Goal: Task Accomplishment & Management: Use online tool/utility

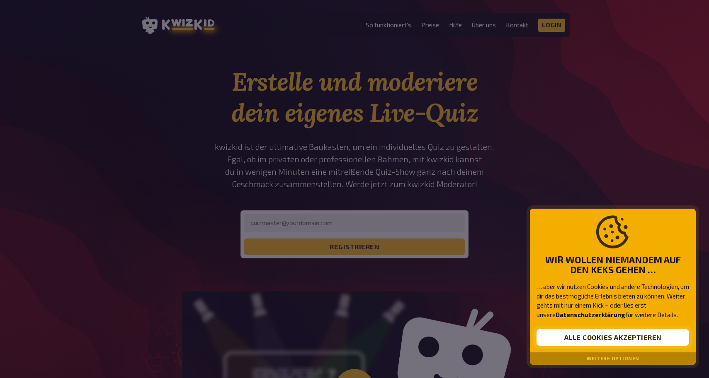
click at [605, 338] on button "Alle Cookies akzeptieren" at bounding box center [612, 337] width 152 height 17
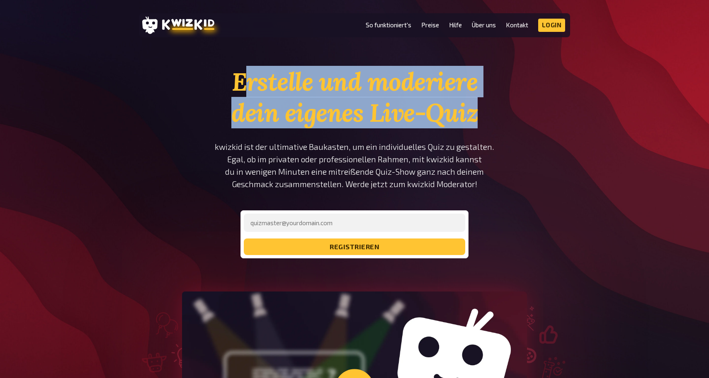
drag, startPoint x: 248, startPoint y: 75, endPoint x: 479, endPoint y: 126, distance: 236.8
click at [479, 126] on h1 "Erstelle und moderiere dein eigenes Live-Quiz" at bounding box center [354, 97] width 280 height 62
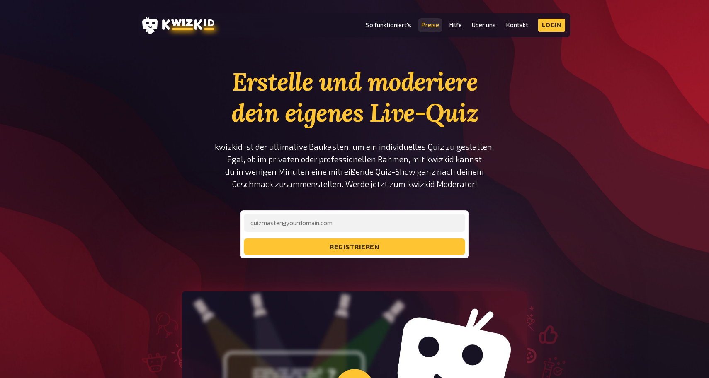
click at [429, 27] on link "Preise" at bounding box center [430, 25] width 18 height 7
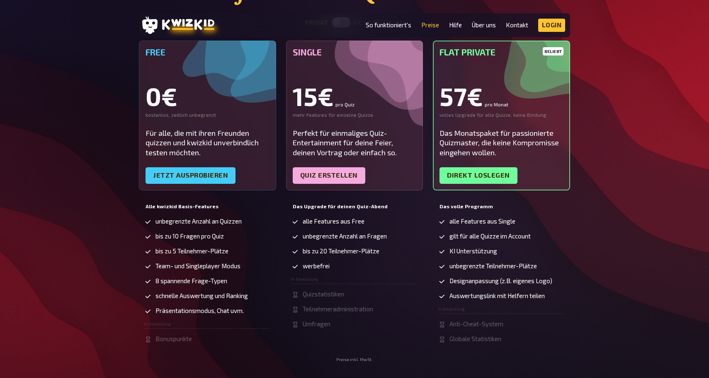
scroll to position [124, 0]
click at [457, 221] on span "alle Features aus Single" at bounding box center [482, 221] width 66 height 7
click at [469, 233] on span "gilt für alle Quizze im Account" at bounding box center [489, 235] width 81 height 7
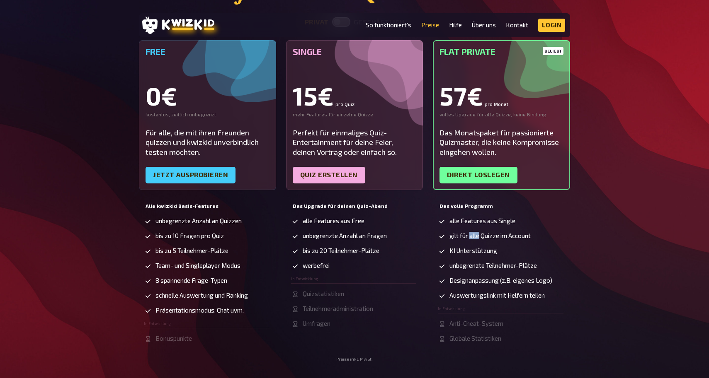
click at [469, 233] on span "gilt für alle Quizze im Account" at bounding box center [489, 235] width 81 height 7
click at [482, 234] on span "gilt für alle Quizze im Account" at bounding box center [489, 235] width 81 height 7
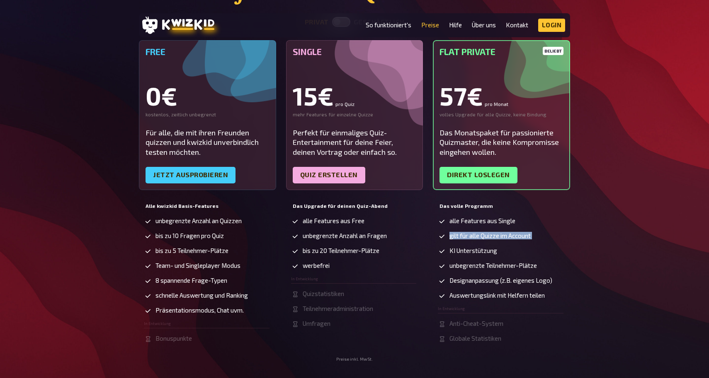
click at [482, 234] on span "gilt für alle Quizze im Account" at bounding box center [489, 235] width 81 height 7
click at [197, 220] on span "unbegrenzte Anzahl an Quizzen" at bounding box center [198, 221] width 86 height 7
click at [120, 217] on div "Das ideale Paket für deinen Quizabend privat geschäftlich Free 0€ kostenlos, ze…" at bounding box center [354, 151] width 709 height 419
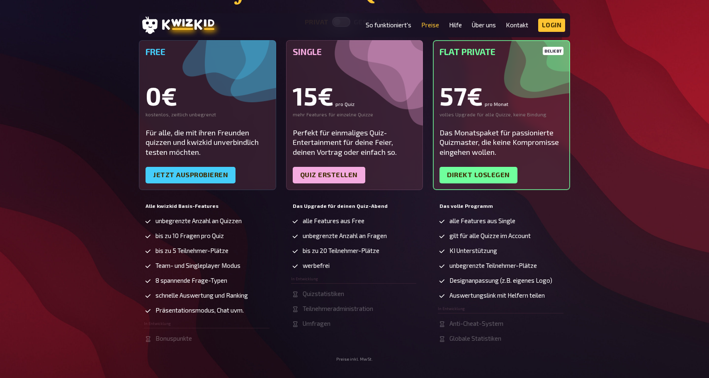
click at [189, 235] on span "bis zu 10 Fragen pro Quiz" at bounding box center [189, 235] width 68 height 7
click at [189, 253] on span "bis zu 5 Teilnehmer-Plätze" at bounding box center [191, 250] width 73 height 7
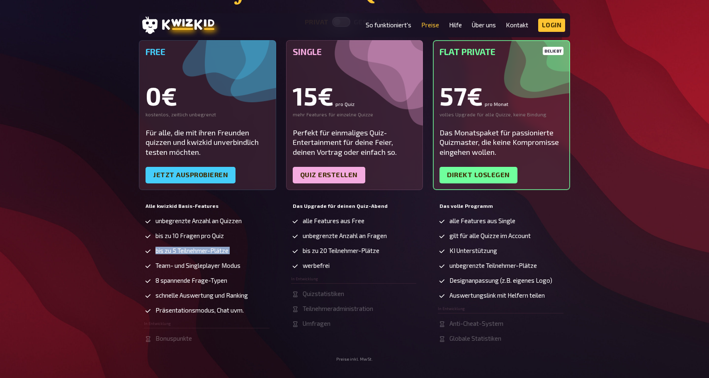
click at [189, 253] on span "bis zu 5 Teilnehmer-Plätze" at bounding box center [191, 250] width 73 height 7
click at [189, 266] on span "Team- und Singleplayer Modus" at bounding box center [197, 265] width 85 height 7
click at [186, 278] on span "8 spannende Frage-Typen" at bounding box center [191, 280] width 72 height 7
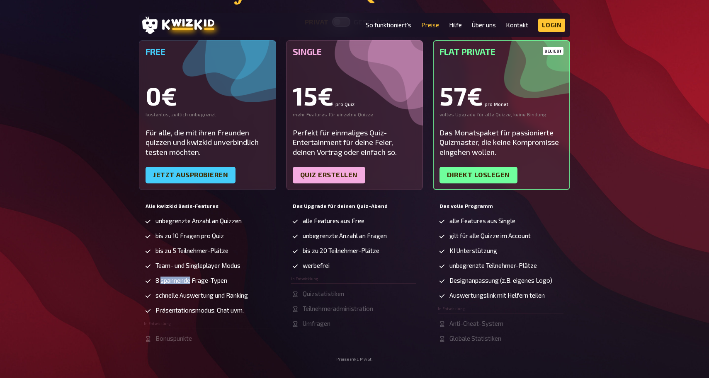
click at [186, 278] on span "8 spannende Frage-Typen" at bounding box center [191, 280] width 72 height 7
click at [192, 295] on span "schnelle Auswertung und Ranking" at bounding box center [201, 295] width 92 height 7
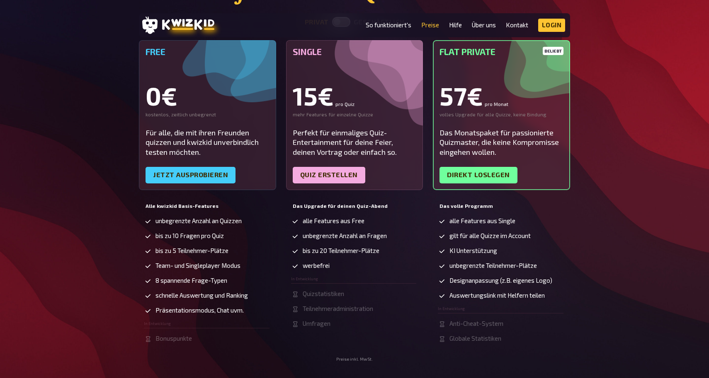
click at [190, 314] on li "Präsentationsmodus, Chat uvm." at bounding box center [207, 311] width 126 height 8
click at [191, 314] on li "Präsentationsmodus, Chat uvm." at bounding box center [207, 311] width 126 height 8
click at [108, 271] on div "Das ideale Paket für deinen Quizabend privat geschäftlich Free 0€ kostenlos, ze…" at bounding box center [354, 151] width 709 height 419
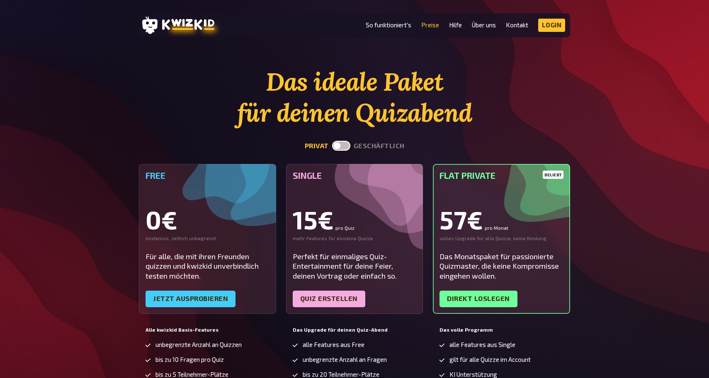
scroll to position [0, 0]
click at [205, 303] on link "Jetzt ausprobieren" at bounding box center [190, 299] width 90 height 17
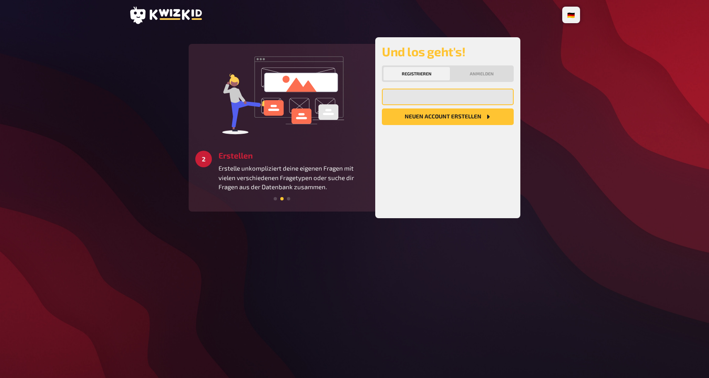
click at [413, 93] on input "email" at bounding box center [448, 97] width 132 height 17
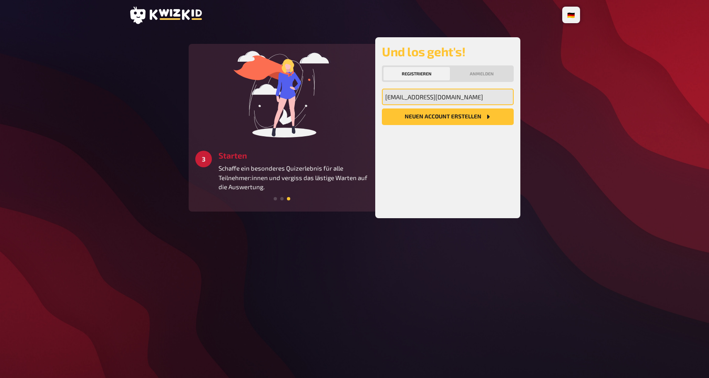
type input "beck_thomas30@hotmail.com"
click at [447, 117] on button "Neuen Account Erstellen" at bounding box center [448, 117] width 132 height 17
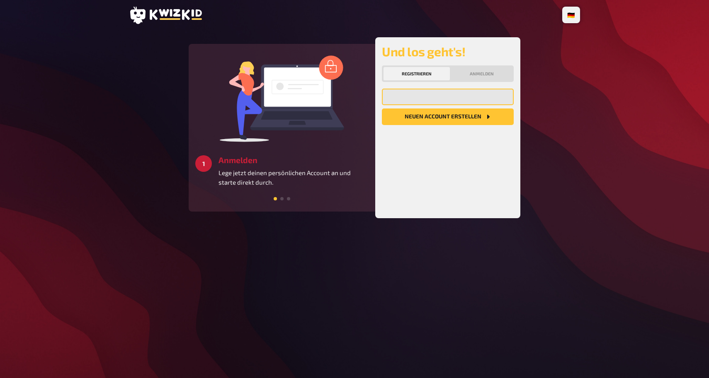
click at [447, 97] on input "email" at bounding box center [448, 97] width 132 height 17
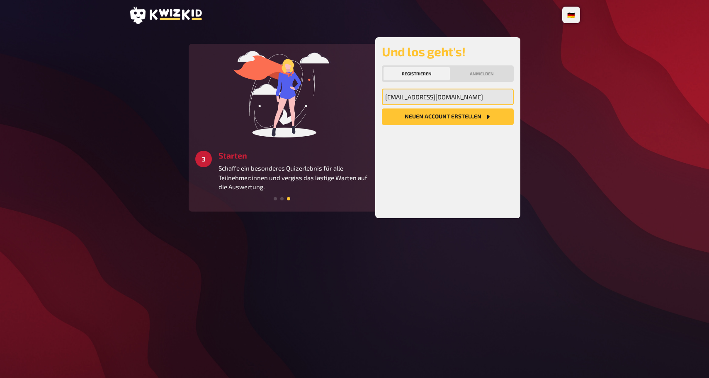
type input "beck_thomas30@hotmail.com"
click at [447, 117] on button "Neuen Account Erstellen" at bounding box center [448, 117] width 132 height 17
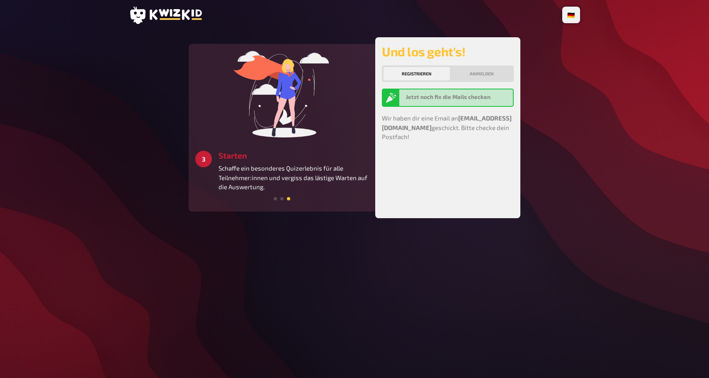
click at [181, 14] on icon at bounding box center [165, 15] width 73 height 17
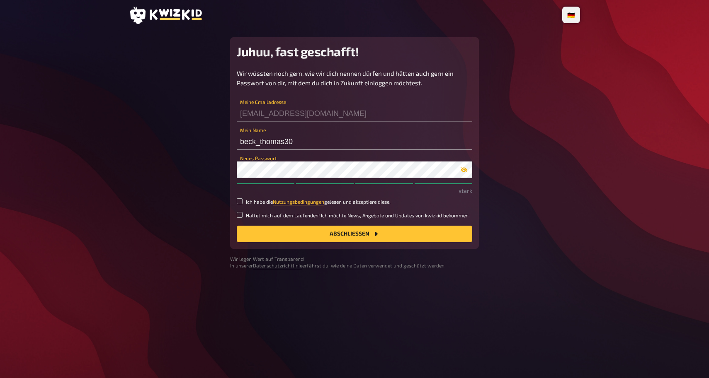
click at [466, 170] on icon "button" at bounding box center [463, 169] width 7 height 5
click at [237, 201] on input "Ich habe die Nutzungsbedingungen gelesen und akzeptiere diese." at bounding box center [240, 201] width 6 height 6
checkbox input "true"
click at [285, 232] on button "Abschließen" at bounding box center [354, 234] width 235 height 17
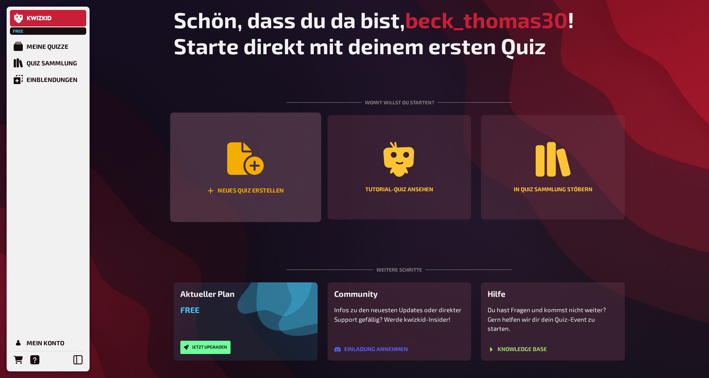
click at [232, 164] on icon "Neues Quiz erstellen" at bounding box center [245, 159] width 36 height 32
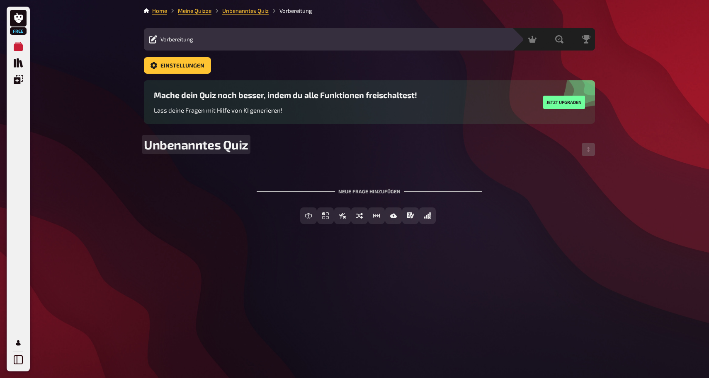
click at [220, 148] on span "Unbenanntes Quiz" at bounding box center [196, 144] width 104 height 15
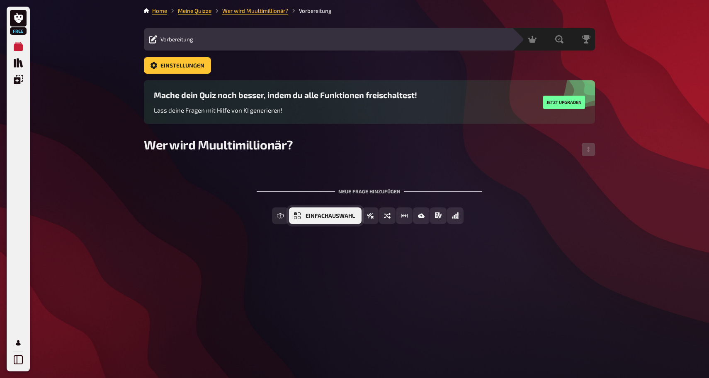
click at [331, 214] on span "Einfachauswahl" at bounding box center [329, 216] width 49 height 6
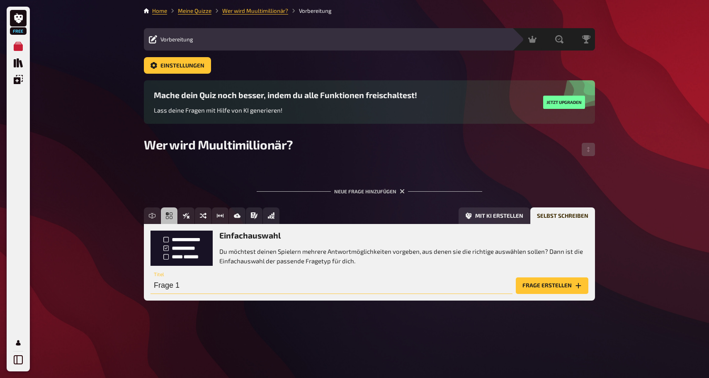
click at [194, 283] on input "Frage 1" at bounding box center [331, 286] width 362 height 17
type input "S"
type input "W"
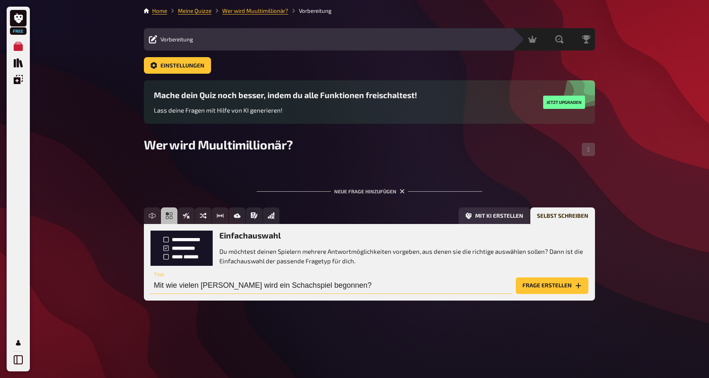
type input "Mit wie vielen Schachfriguren wird ein Schachspiel begonnen?"
click at [537, 292] on button "Frage erstellen" at bounding box center [551, 286] width 73 height 17
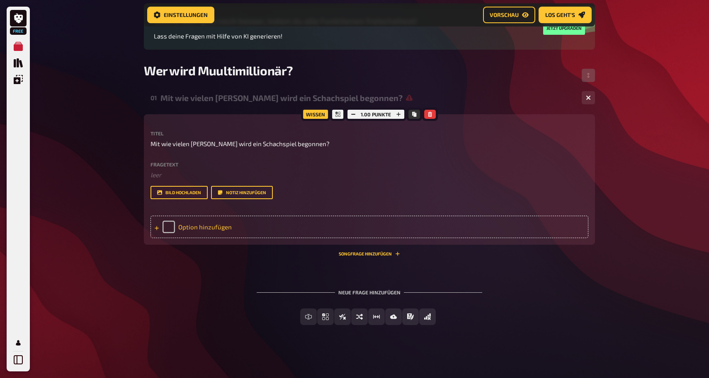
scroll to position [80, 0]
click at [214, 227] on div "Option hinzufügen" at bounding box center [369, 228] width 438 height 22
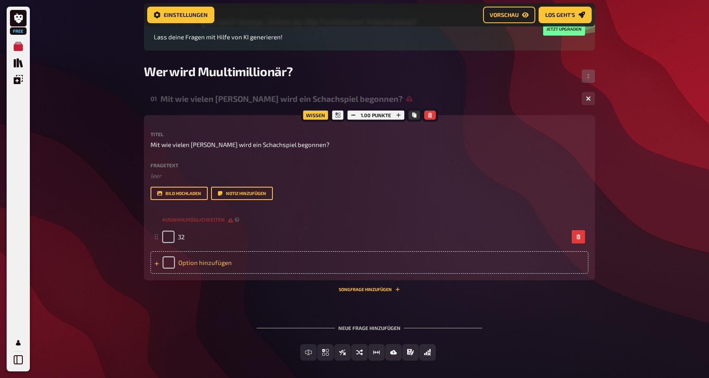
click at [183, 263] on div "Option hinzufügen" at bounding box center [369, 263] width 438 height 22
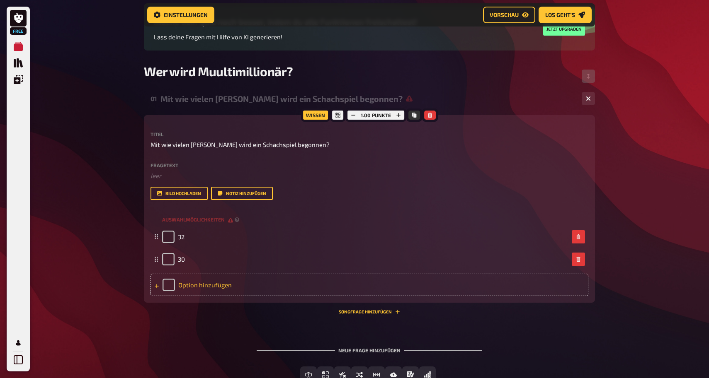
click at [191, 281] on div "Option hinzufügen" at bounding box center [369, 285] width 438 height 22
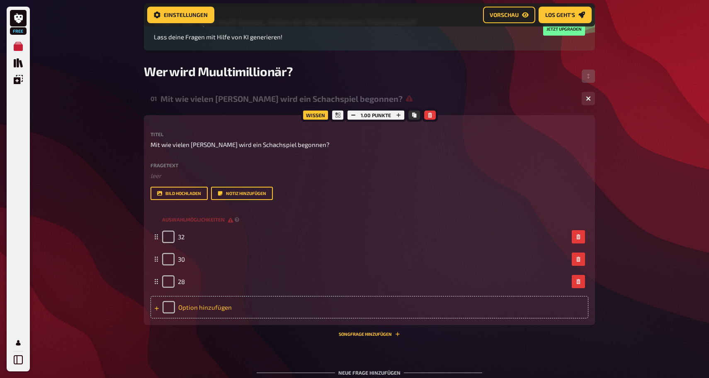
click at [206, 308] on div "Option hinzufügen" at bounding box center [369, 307] width 438 height 22
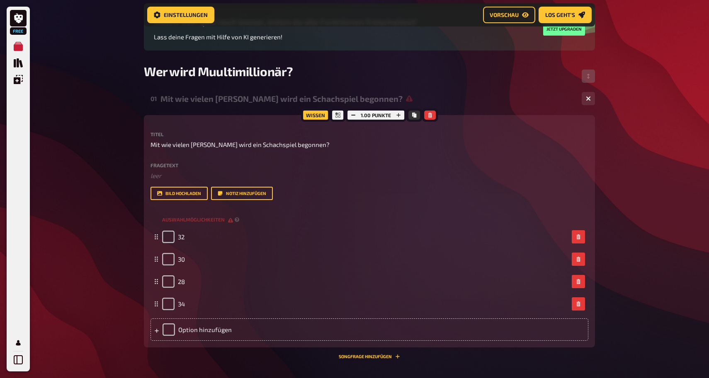
click at [98, 300] on div "Free Meine Quizze Quiz Sammlung Einblendungen Mein Konto Home Meine Quizze Wer …" at bounding box center [354, 200] width 709 height 561
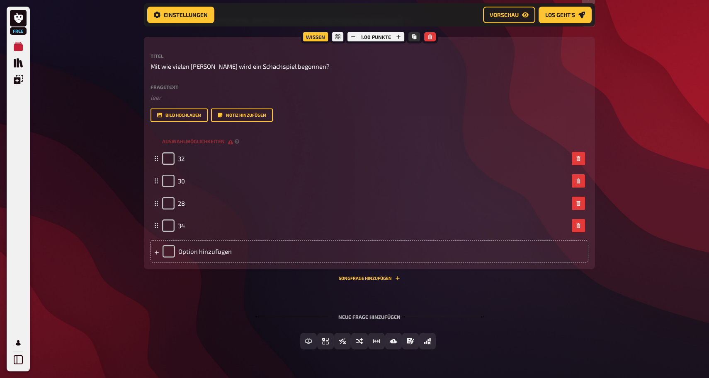
scroll to position [179, 0]
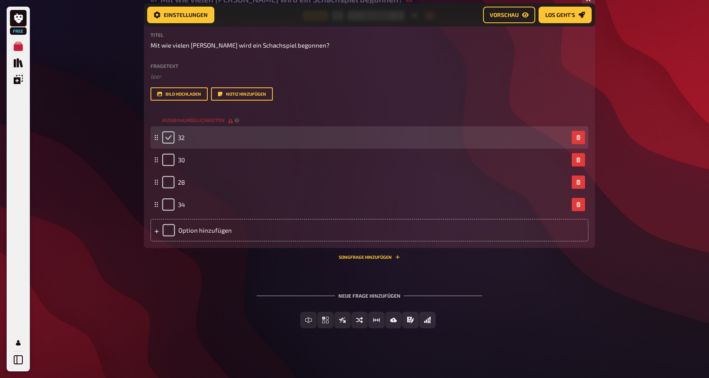
click at [167, 143] on input "checkbox" at bounding box center [168, 137] width 12 height 12
checkbox input "true"
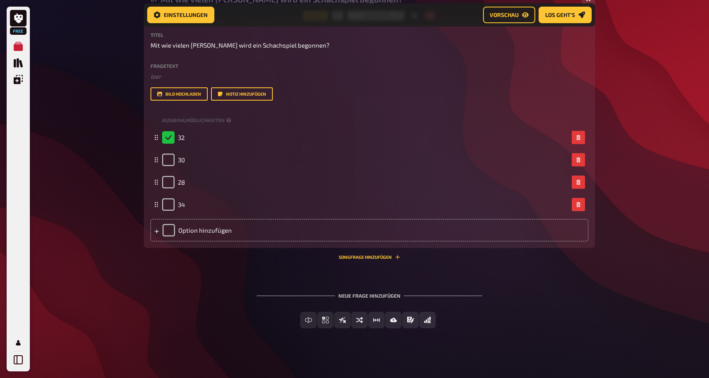
click at [123, 226] on div "Free Meine Quizze Quiz Sammlung Einblendungen Mein Konto Home Meine Quizze Wer …" at bounding box center [354, 101] width 709 height 561
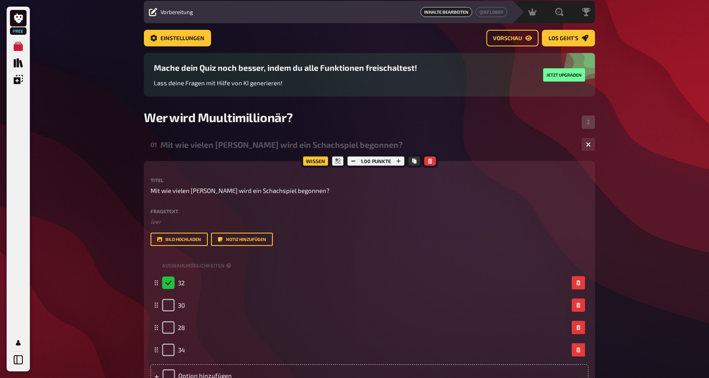
scroll to position [22, 0]
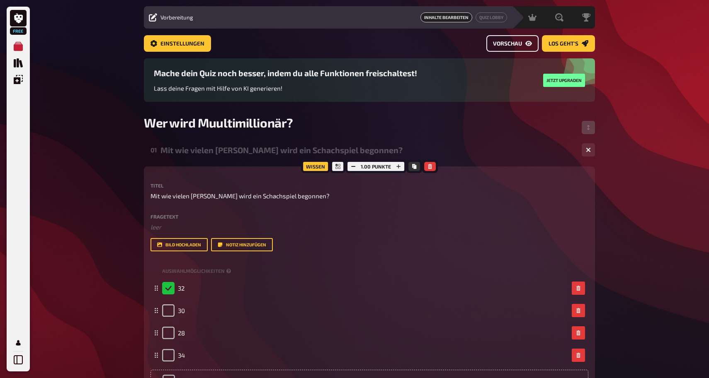
click at [515, 39] on link "Vorschau" at bounding box center [512, 43] width 52 height 17
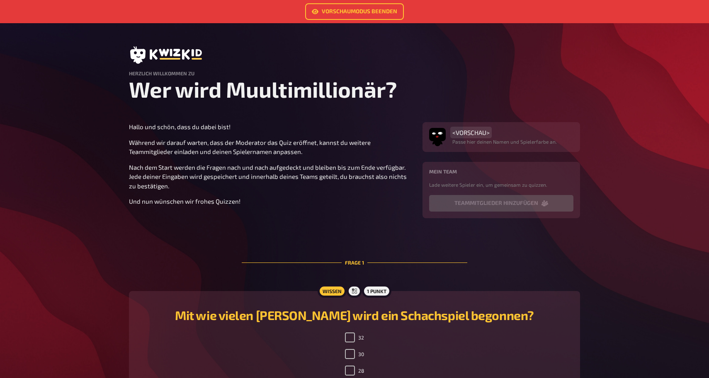
click at [468, 134] on span "<VORSCHAU>" at bounding box center [470, 132] width 37 height 7
click at [361, 143] on p "Während wir darauf warten, dass der Moderator das Quiz eröffnet, kannst du weit…" at bounding box center [270, 147] width 283 height 19
click at [440, 138] on img "button" at bounding box center [437, 134] width 17 height 17
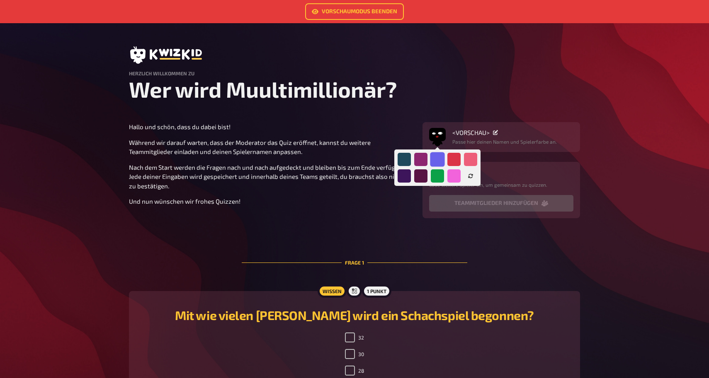
click at [440, 157] on div at bounding box center [437, 159] width 15 height 15
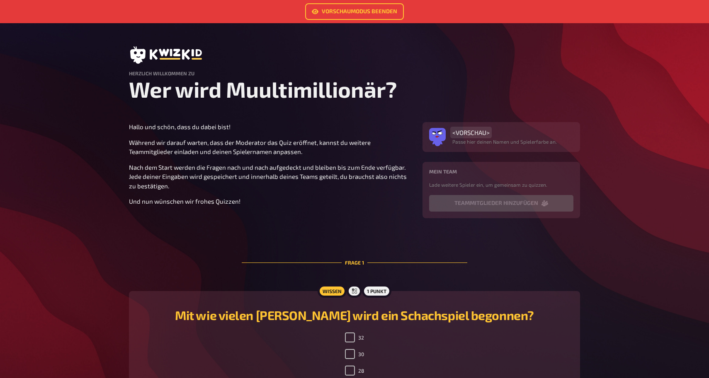
click at [469, 135] on span "<VORSCHAU>" at bounding box center [470, 132] width 37 height 7
click at [372, 150] on p "Während wir darauf warten, dass der Moderator das Quiz eröffnet, kannst du weit…" at bounding box center [270, 147] width 283 height 19
click at [470, 134] on span "<VORSCHAU>" at bounding box center [470, 132] width 37 height 7
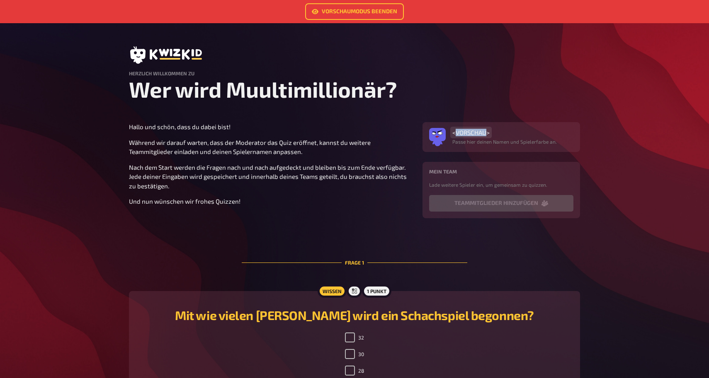
click at [483, 133] on span "<VORSCHAU>" at bounding box center [470, 132] width 37 height 7
click at [489, 121] on main "Vorschaumodus beenden Herzlich Willkommen zu Wer wird Muultimillionär? Hallo un…" at bounding box center [354, 229] width 451 height 379
click at [486, 133] on span "<VORSCHAU>" at bounding box center [470, 132] width 37 height 7
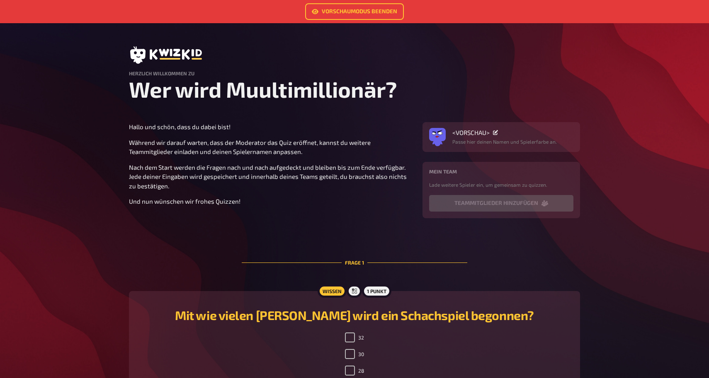
click at [497, 132] on div "<VORSCHAU>" at bounding box center [504, 132] width 104 height 7
click at [494, 133] on icon at bounding box center [495, 132] width 5 height 5
click at [480, 133] on span "<VORSCHAU>" at bounding box center [470, 132] width 37 height 7
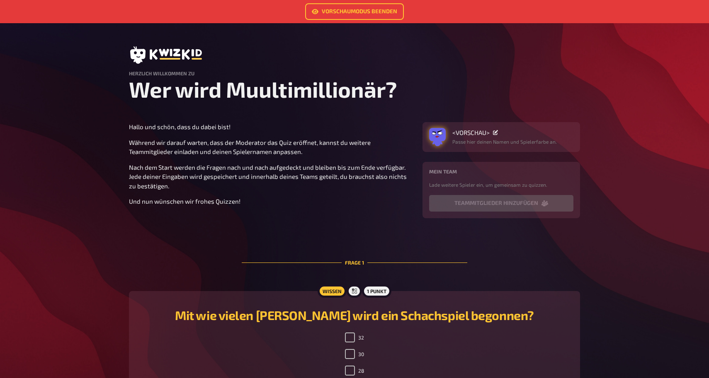
click at [438, 146] on icon "button" at bounding box center [437, 143] width 10 height 5
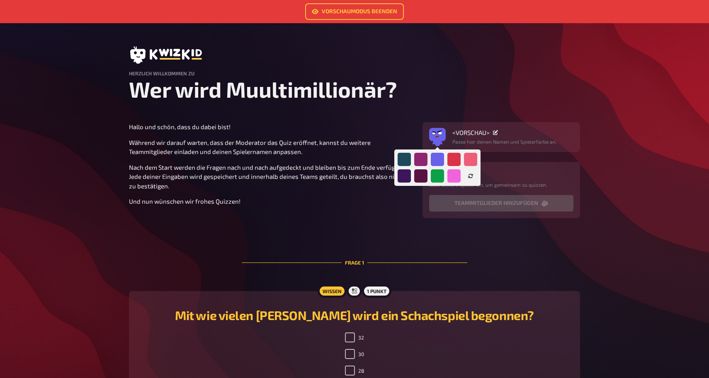
click at [379, 149] on p "Während wir darauf warten, dass der Moderator das Quiz eröffnet, kannst du weit…" at bounding box center [270, 147] width 283 height 19
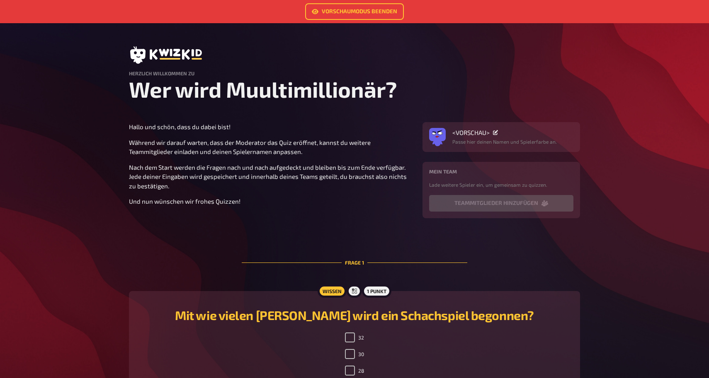
click at [379, 149] on p "Während wir darauf warten, dass der Moderator das Quiz eröffnet, kannst du weit…" at bounding box center [270, 147] width 283 height 19
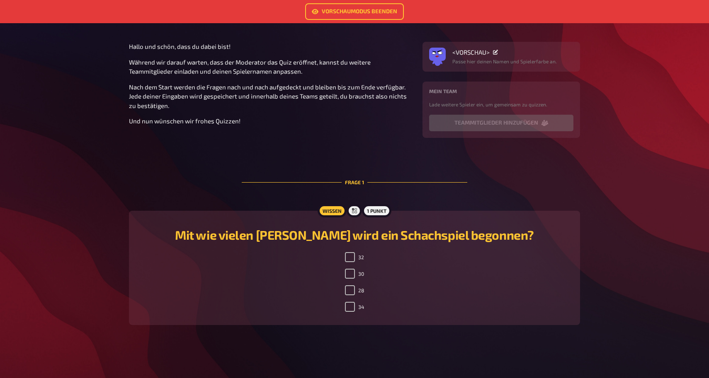
scroll to position [80, 0]
click at [353, 213] on icon at bounding box center [354, 210] width 5 height 5
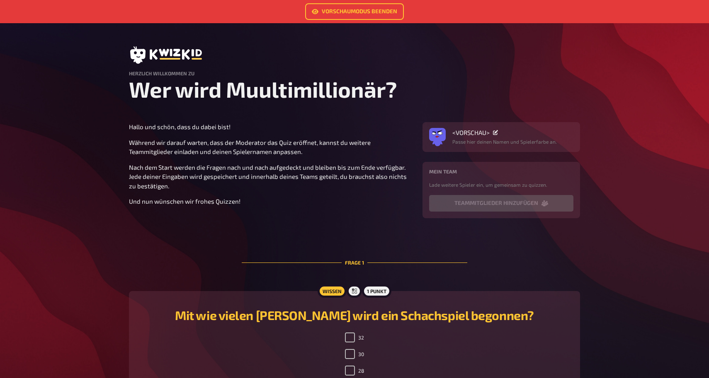
scroll to position [0, 0]
click at [349, 13] on link "Vorschaumodus beenden" at bounding box center [354, 11] width 99 height 17
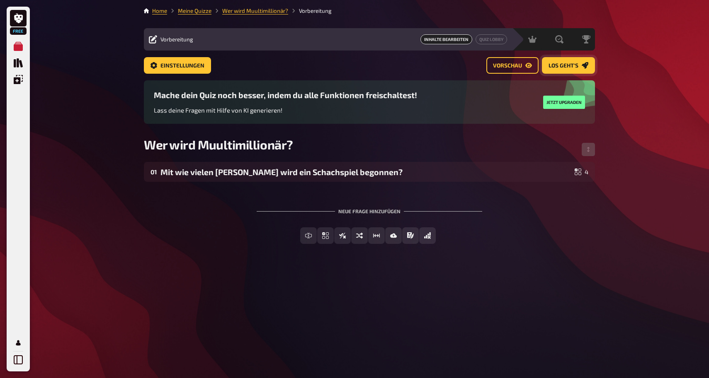
click at [569, 63] on span "Los geht's" at bounding box center [563, 66] width 30 height 6
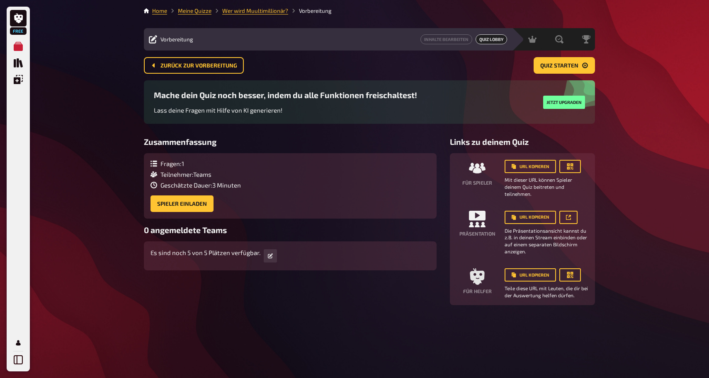
click at [136, 184] on div "Free Meine Quizze Quiz Sammlung Einblendungen Mein Konto Home Meine Quizze Wer …" at bounding box center [354, 189] width 709 height 378
click at [571, 60] on button "Quiz starten" at bounding box center [563, 65] width 61 height 17
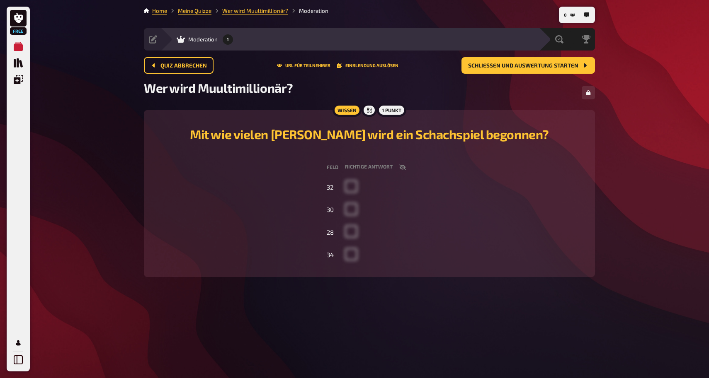
click at [626, 119] on div "Free Meine Quizze Quiz Sammlung Einblendungen Mein Konto 0 Home Meine Quizze We…" at bounding box center [354, 189] width 709 height 378
click at [527, 95] on div "Wer wird Muultimillionär?" at bounding box center [369, 92] width 451 height 25
click at [365, 64] on button "Einblendung auslösen" at bounding box center [367, 65] width 61 height 5
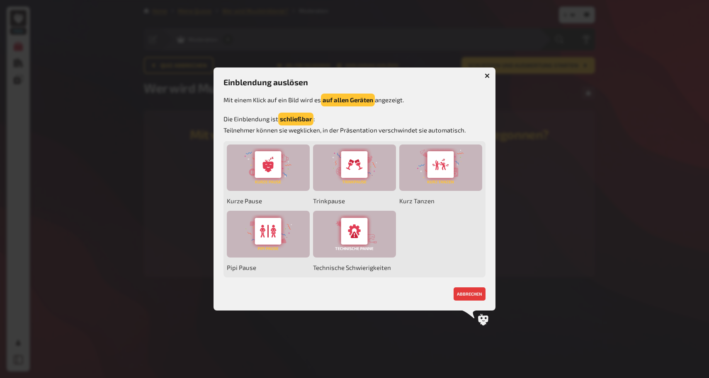
click at [488, 79] on button "button" at bounding box center [486, 75] width 13 height 13
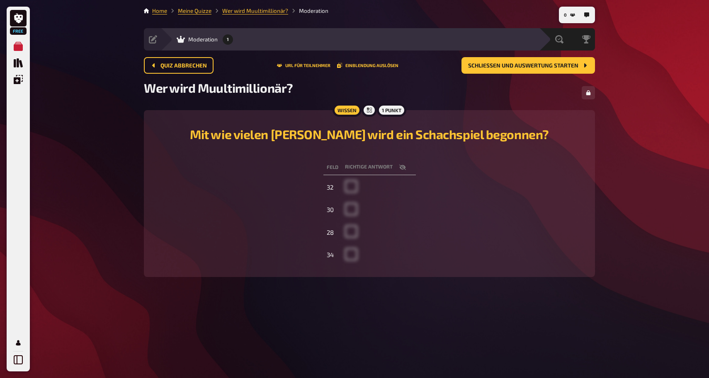
click at [358, 68] on div "Quiz abbrechen URL für Teilnehmer Einblendung auslösen Schließen und Auswertung…" at bounding box center [369, 65] width 451 height 17
click at [322, 66] on button "URL für Teilnehmer" at bounding box center [303, 65] width 53 height 5
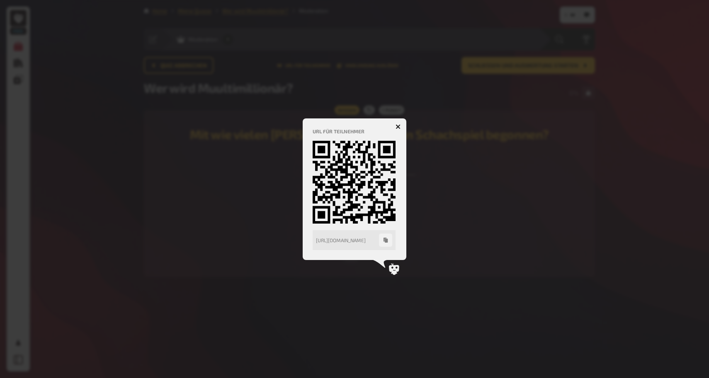
click at [399, 125] on icon "button" at bounding box center [398, 127] width 8 height 8
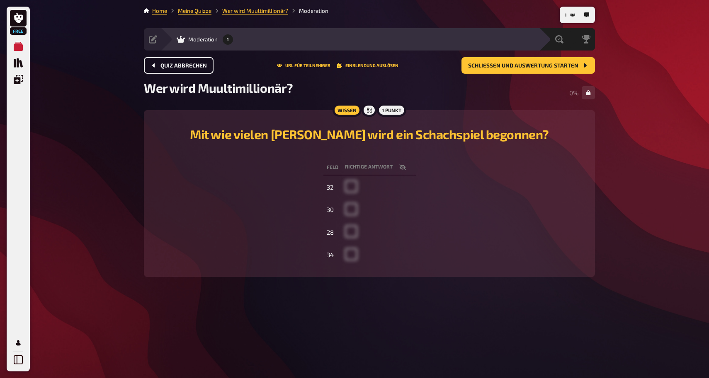
click at [181, 67] on span "Quiz abbrechen" at bounding box center [183, 66] width 46 height 6
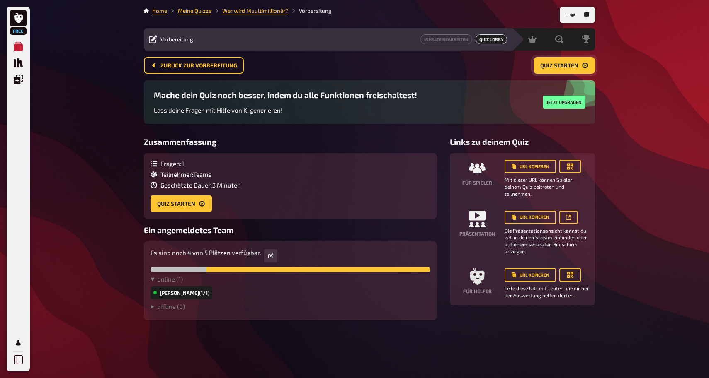
click at [579, 61] on button "Quiz starten" at bounding box center [563, 65] width 61 height 17
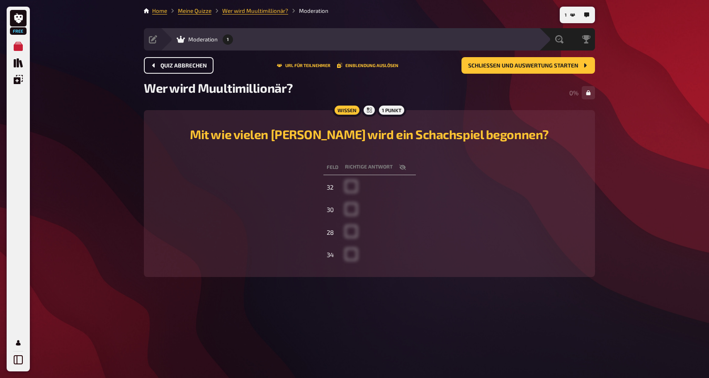
click at [184, 66] on span "Quiz abbrechen" at bounding box center [183, 66] width 46 height 6
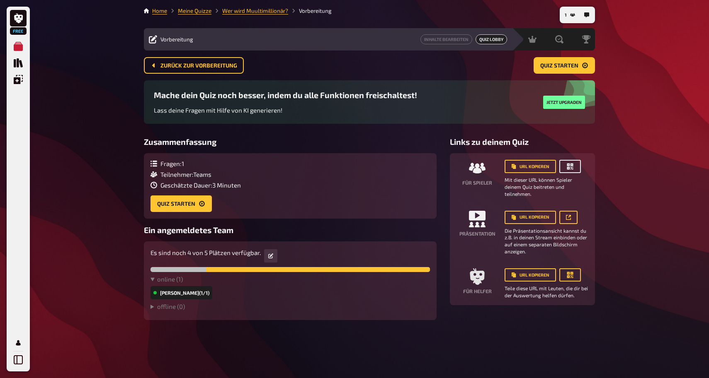
click at [567, 167] on icon "button" at bounding box center [570, 167] width 6 height 6
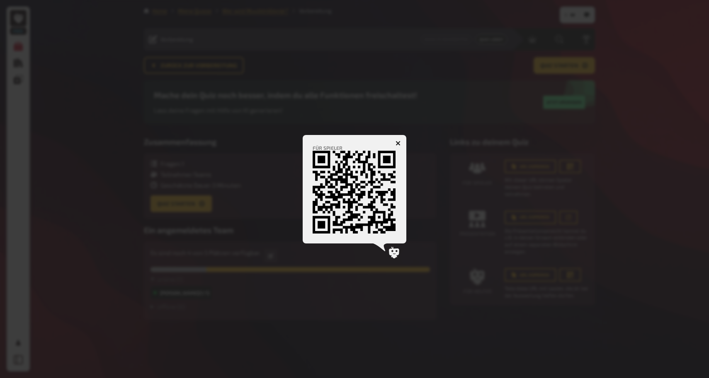
click at [398, 144] on icon "button" at bounding box center [398, 143] width 8 height 8
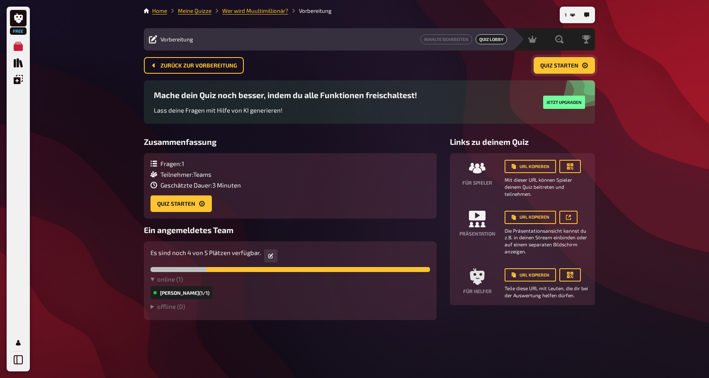
click at [581, 64] on button "Quiz starten" at bounding box center [563, 65] width 61 height 17
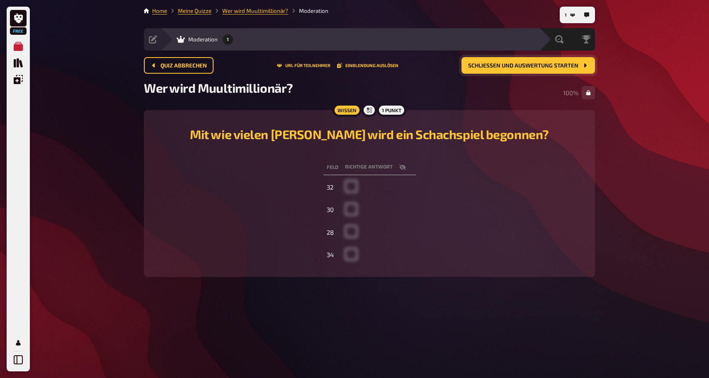
click at [523, 67] on span "Schließen und Auswertung starten" at bounding box center [523, 66] width 110 height 6
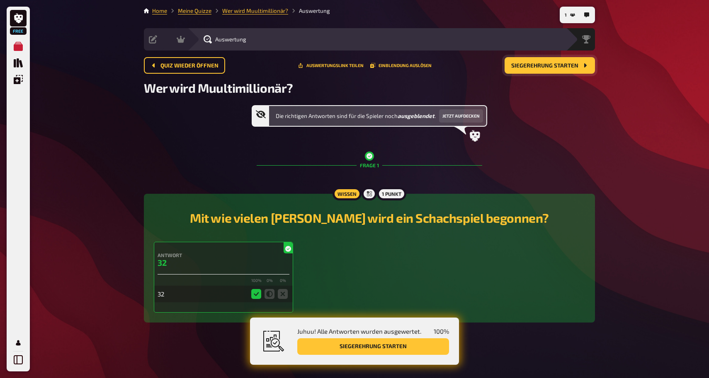
click at [560, 67] on span "Siegerehrung starten" at bounding box center [544, 66] width 67 height 6
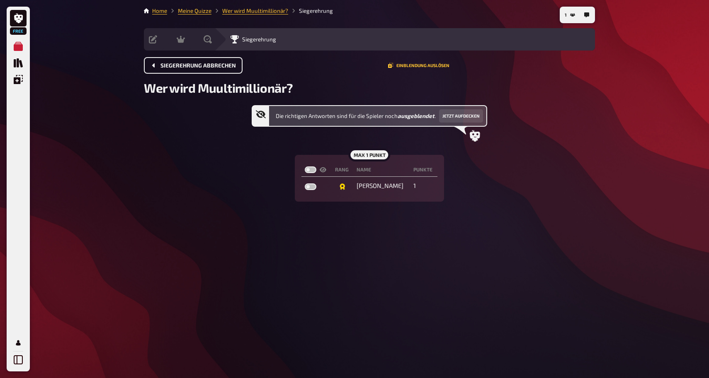
click at [174, 63] on span "Siegerehrung abbrechen" at bounding box center [197, 66] width 75 height 6
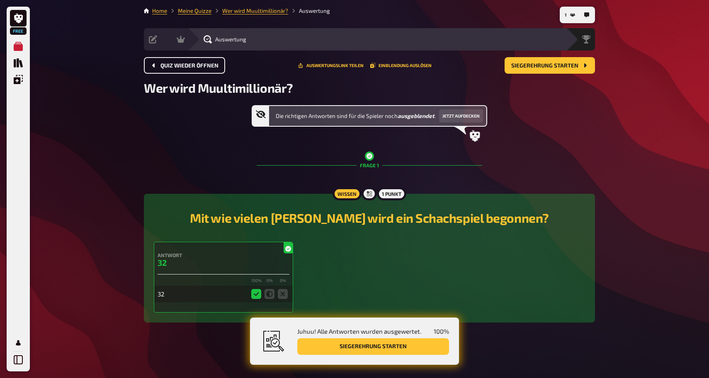
click at [174, 74] on div "Quiz wieder öffnen Auswertungslink teilen Einblendung auslösen Siegerehrung sta…" at bounding box center [369, 68] width 451 height 23
click at [182, 63] on span "Quiz wieder öffnen" at bounding box center [189, 66] width 58 height 6
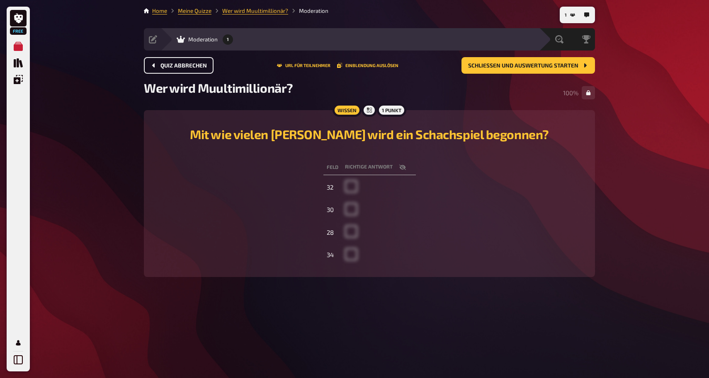
click at [182, 65] on span "Quiz abbrechen" at bounding box center [183, 66] width 46 height 6
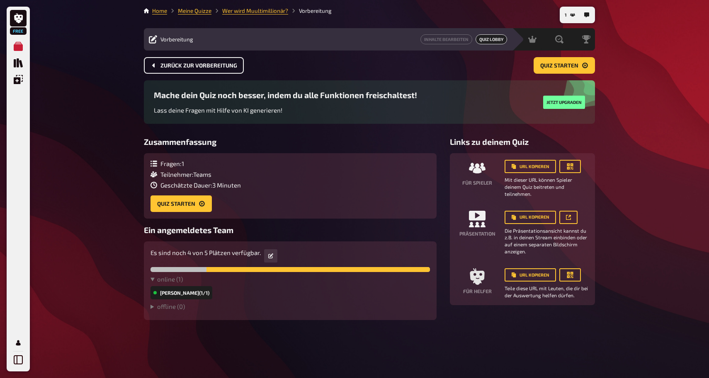
click at [220, 67] on span "Zurück zur Vorbereitung" at bounding box center [198, 66] width 77 height 6
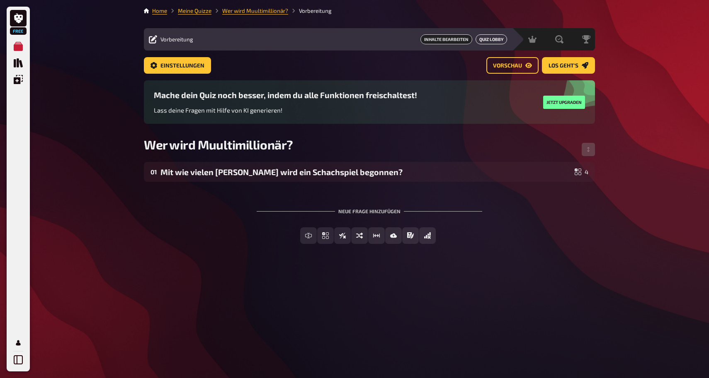
click at [490, 39] on link "Quiz Lobby" at bounding box center [490, 39] width 31 height 10
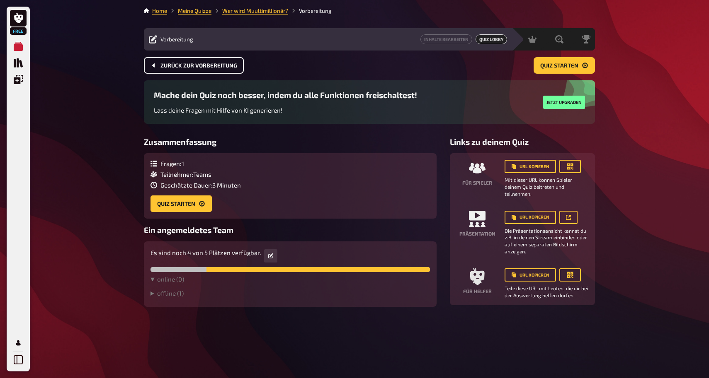
click at [200, 63] on span "Zurück zur Vorbereitung" at bounding box center [198, 66] width 77 height 6
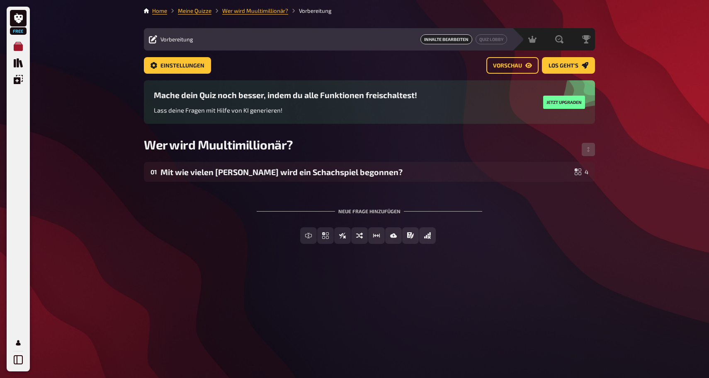
click at [19, 52] on link "Meine Quizze" at bounding box center [18, 46] width 17 height 17
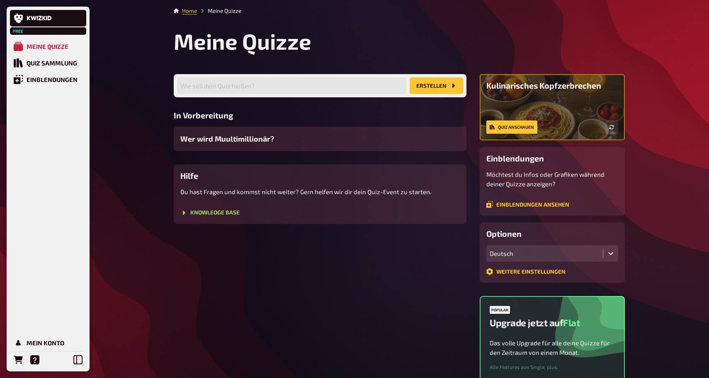
click at [147, 120] on div "Free Meine Quizze Quiz Sammlung Einblendungen Mein Konto Home Meine Quizze Mein…" at bounding box center [354, 246] width 709 height 493
click at [50, 83] on div "Einblendungen" at bounding box center [52, 79] width 51 height 7
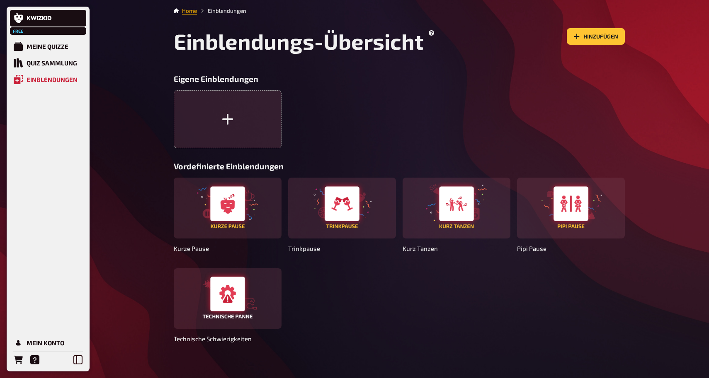
click at [190, 12] on link "Home" at bounding box center [189, 10] width 15 height 7
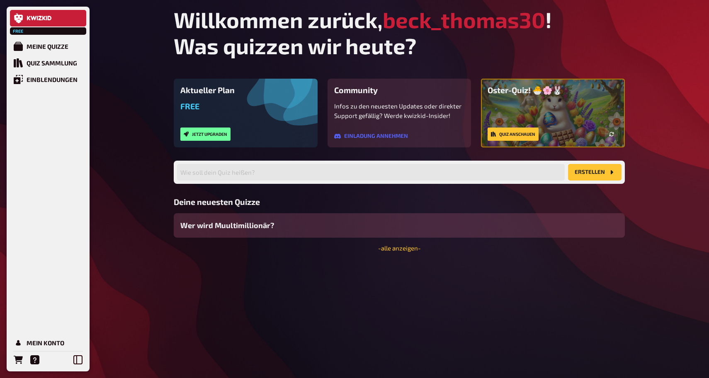
click at [271, 221] on span "Wer wird Muultimillionär?" at bounding box center [227, 225] width 94 height 11
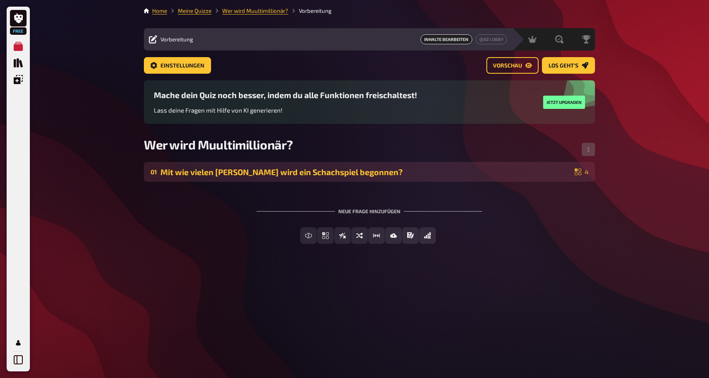
click at [360, 171] on div "Mit wie vielen Schachfriguren wird ein Schachspiel begonnen?" at bounding box center [365, 172] width 411 height 10
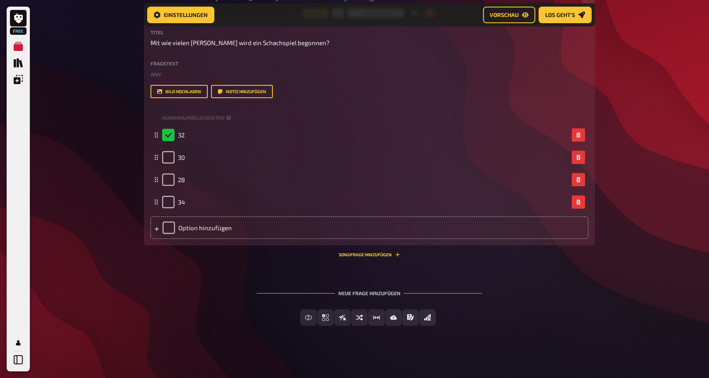
scroll to position [182, 0]
click at [369, 254] on button "Songfrage hinzufügen" at bounding box center [369, 254] width 61 height 5
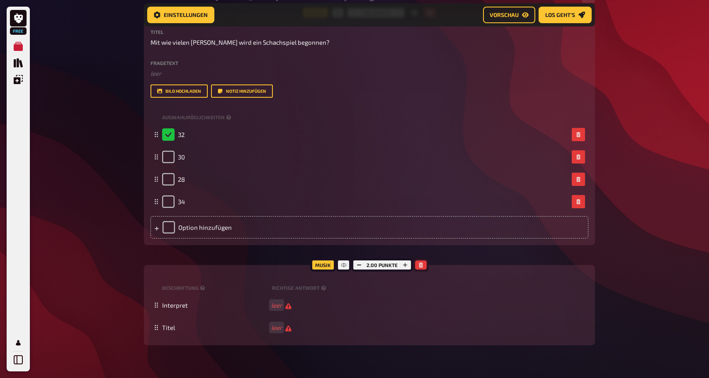
click at [422, 265] on icon "button" at bounding box center [420, 265] width 5 height 5
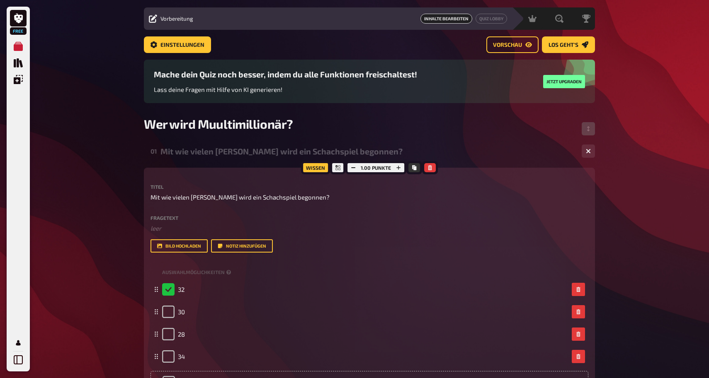
scroll to position [32, 0]
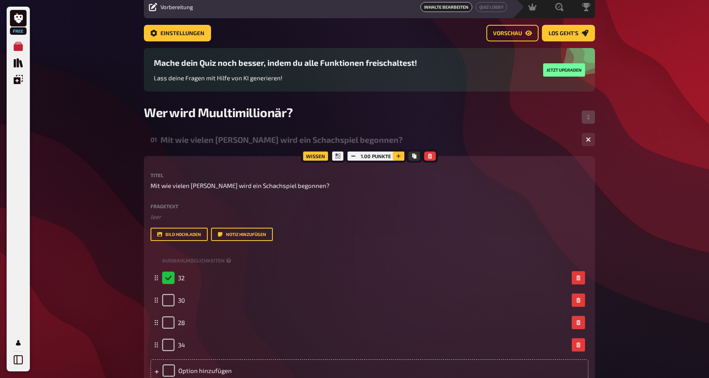
click at [400, 156] on icon "button" at bounding box center [398, 156] width 5 height 5
click at [400, 156] on button "button" at bounding box center [398, 156] width 12 height 9
click at [352, 155] on icon "button" at bounding box center [352, 156] width 5 height 5
click at [352, 155] on icon "button" at bounding box center [353, 156] width 5 height 5
click at [661, 175] on div "Free Meine Quizze Quiz Sammlung Einblendungen Mein Konto Home Meine Quizze Wer …" at bounding box center [354, 245] width 709 height 554
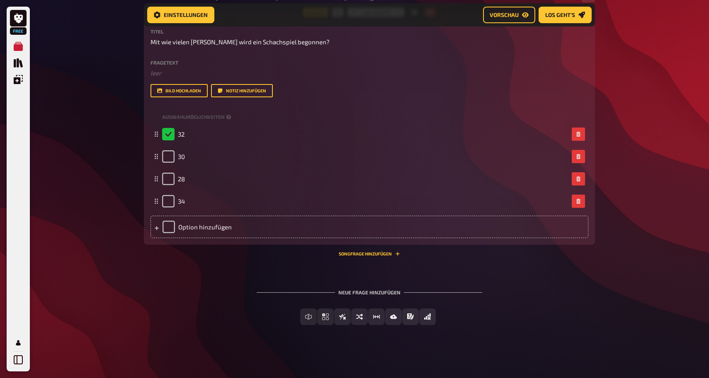
scroll to position [182, 0]
click at [363, 290] on div "Neue Frage hinzufügen" at bounding box center [368, 290] width 225 height 26
click at [380, 290] on div "Neue Frage hinzufügen" at bounding box center [368, 290] width 225 height 26
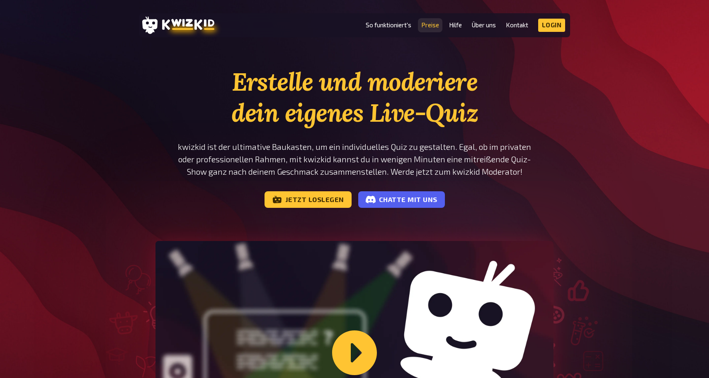
click at [427, 22] on link "Preise" at bounding box center [430, 25] width 18 height 7
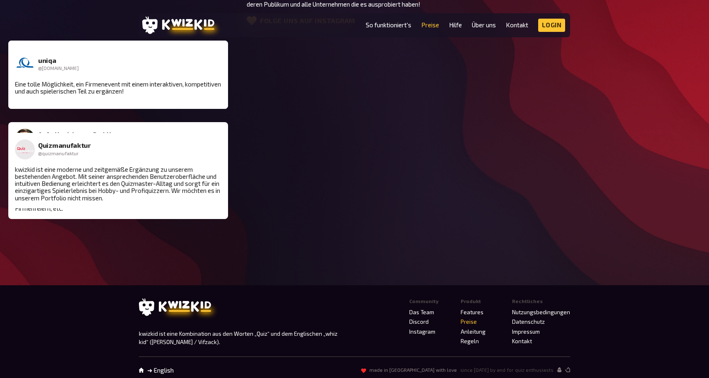
scroll to position [1159, 0]
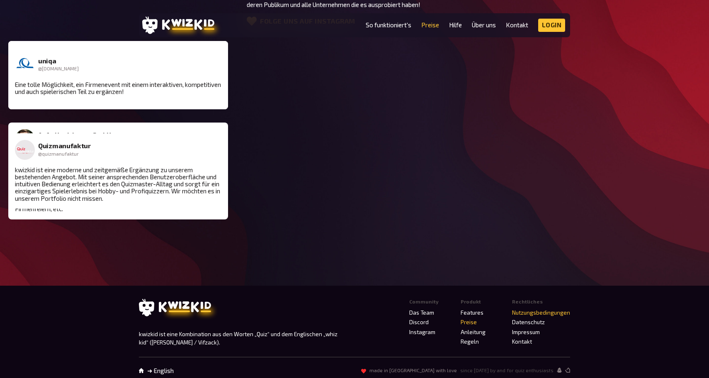
click at [525, 310] on link "Nutzungsbedingungen" at bounding box center [541, 313] width 58 height 7
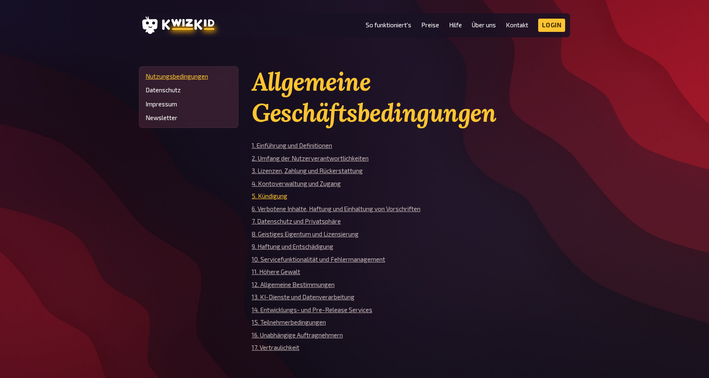
click at [270, 195] on link "5. Kündigung" at bounding box center [270, 195] width 36 height 7
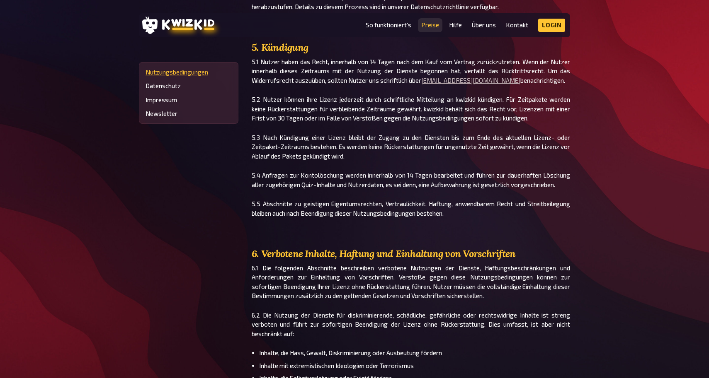
click at [429, 25] on link "Preise" at bounding box center [430, 25] width 18 height 7
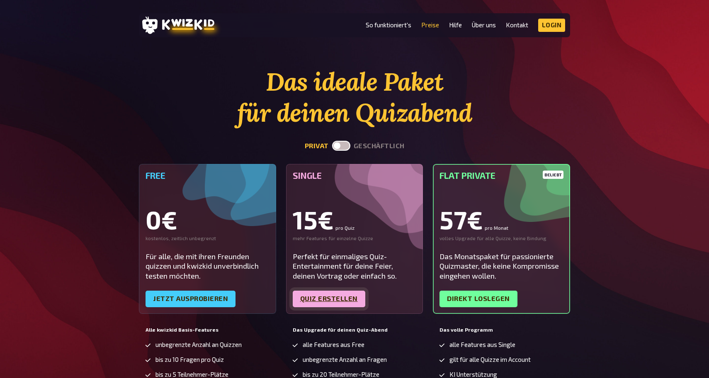
click at [323, 302] on link "Quiz erstellen" at bounding box center [329, 299] width 73 height 17
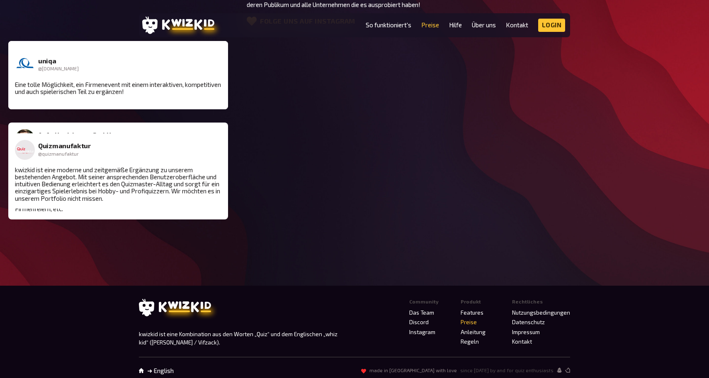
click at [527, 308] on li "Nutzungsbedingungen" at bounding box center [541, 313] width 58 height 10
click at [531, 310] on link "Nutzungsbedingungen" at bounding box center [541, 313] width 58 height 7
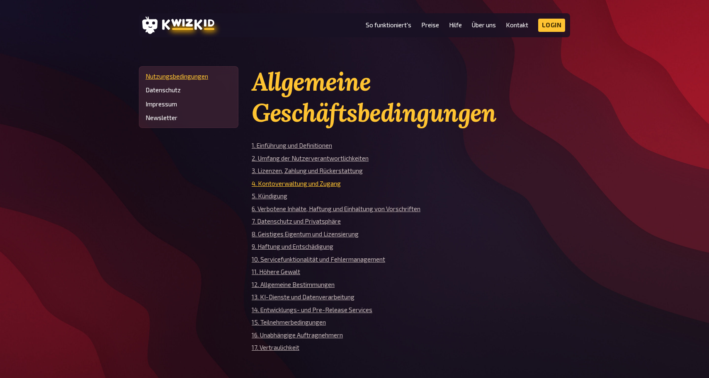
click at [283, 183] on link "4. Kontoverwaltung und Zugang" at bounding box center [296, 183] width 89 height 7
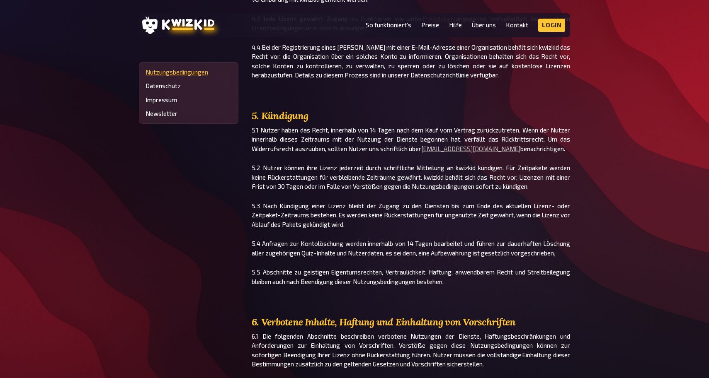
scroll to position [3362, 0]
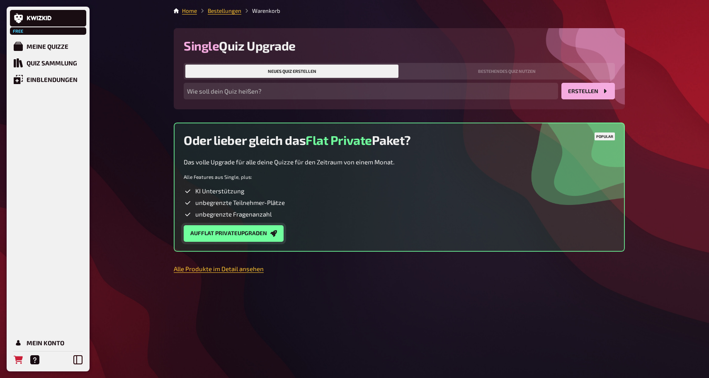
click at [253, 235] on button "Auf Flat Private upgraden" at bounding box center [234, 233] width 100 height 17
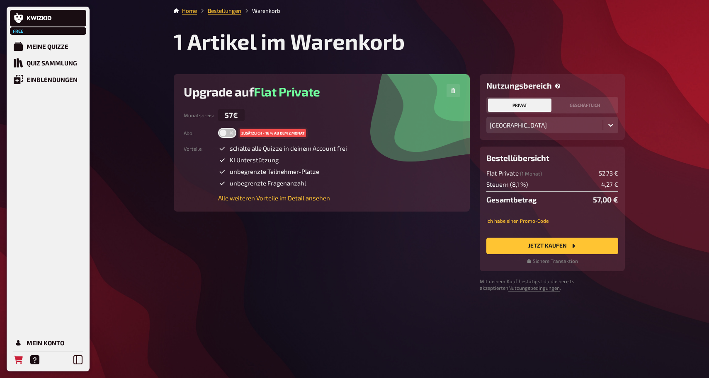
click at [495, 175] on span "Flat Private ( 1 Monat )" at bounding box center [514, 173] width 56 height 8
drag, startPoint x: 495, startPoint y: 175, endPoint x: 537, endPoint y: 175, distance: 41.4
click at [537, 175] on span "Flat Private ( 1 Monat )" at bounding box center [514, 173] width 56 height 8
click at [537, 175] on small "( 1 Monat )" at bounding box center [531, 174] width 22 height 6
click at [494, 172] on span "Flat Private ( 1 Monat )" at bounding box center [514, 173] width 56 height 8
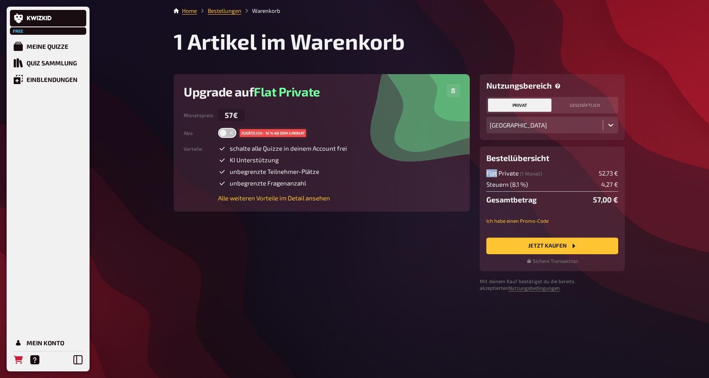
click at [494, 172] on span "Flat Private ( 1 Monat )" at bounding box center [514, 173] width 56 height 8
click at [512, 174] on span "Flat Private ( 1 Monat )" at bounding box center [514, 173] width 56 height 8
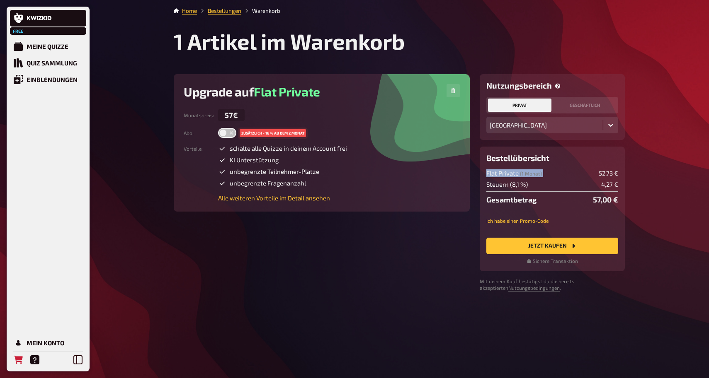
click at [512, 174] on span "Flat Private ( 1 Monat )" at bounding box center [514, 173] width 56 height 8
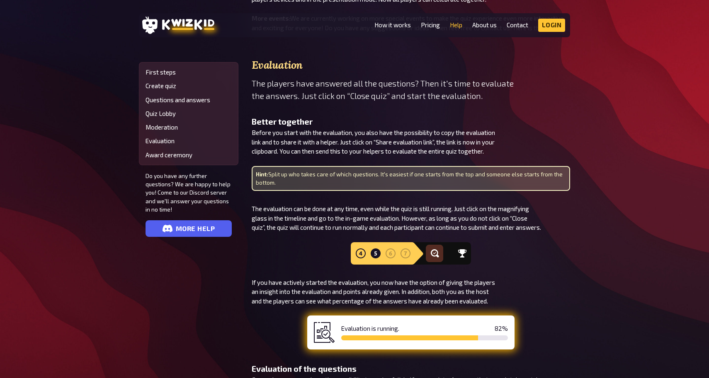
scroll to position [1832, 0]
